Goal: Transaction & Acquisition: Register for event/course

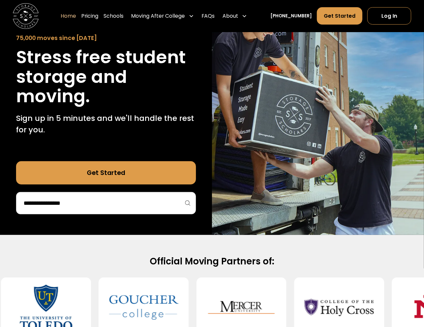
scroll to position [65, 0]
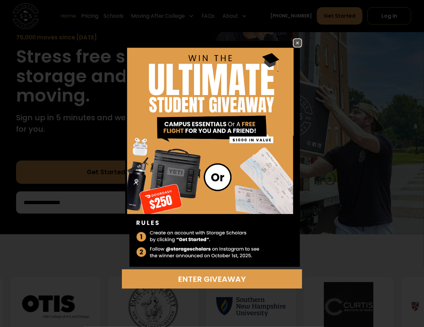
click at [298, 42] on img at bounding box center [297, 43] width 8 height 8
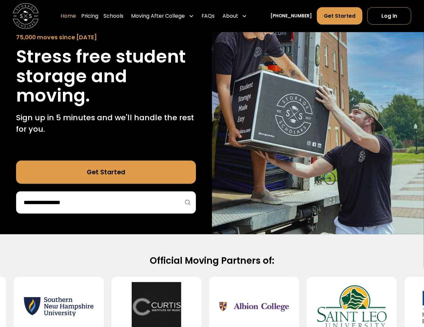
click at [112, 201] on input "search" at bounding box center [106, 202] width 166 height 11
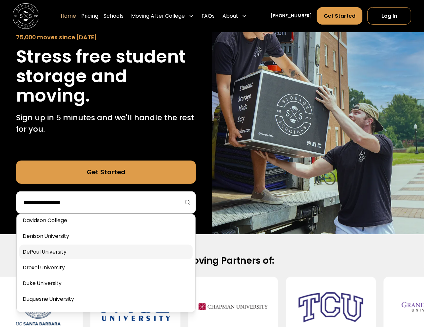
scroll to position [851, 0]
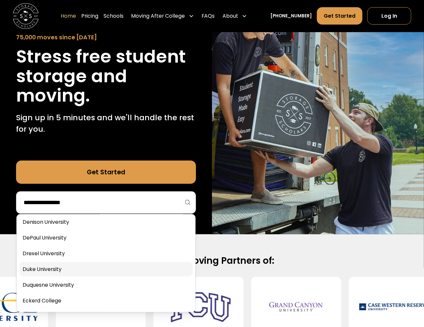
click at [61, 268] on link at bounding box center [105, 269] width 173 height 14
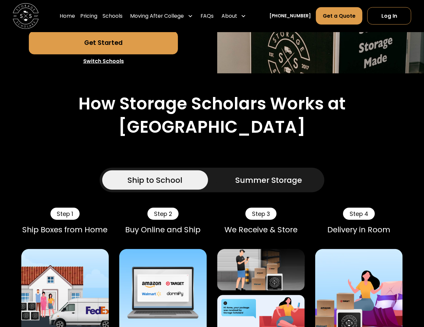
scroll to position [229, 0]
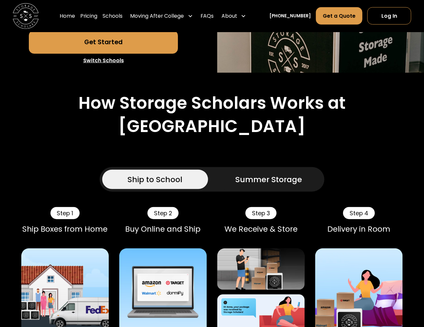
click at [278, 178] on div "Summer Storage" at bounding box center [268, 178] width 67 height 11
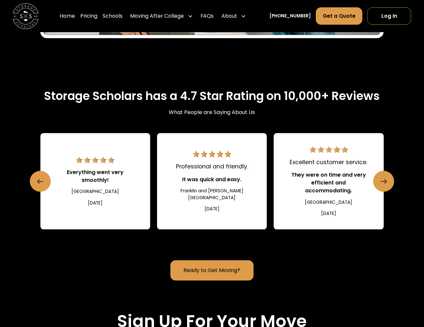
scroll to position [1169, 0]
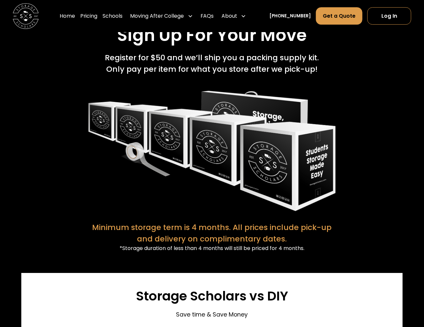
drag, startPoint x: 249, startPoint y: 206, endPoint x: 61, endPoint y: 124, distance: 204.7
click at [61, 124] on div "Sign Up For Your Move Register for $50 and we’ll ship you a packing supply kit.…" at bounding box center [211, 138] width 381 height 227
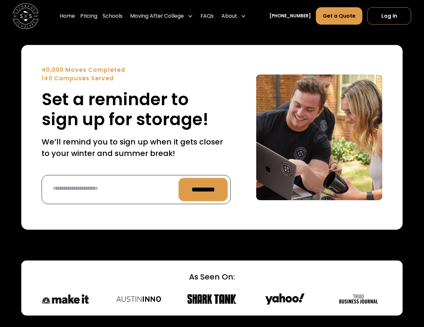
scroll to position [2708, 0]
